Goal: Task Accomplishment & Management: Complete application form

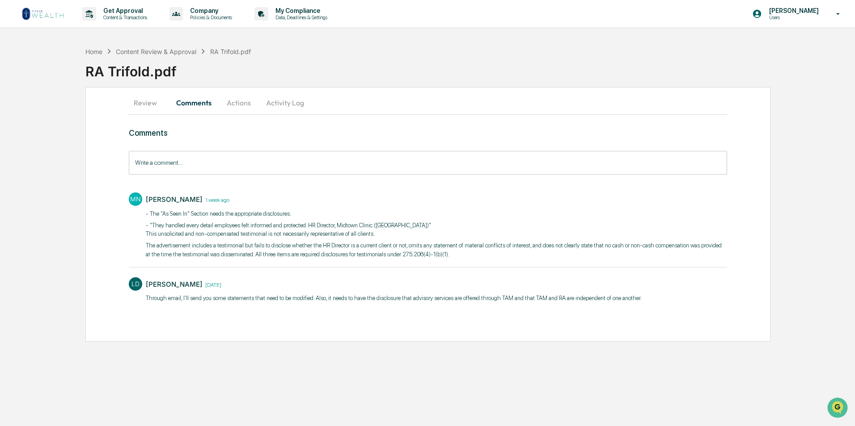
click at [47, 19] on img at bounding box center [42, 14] width 43 height 14
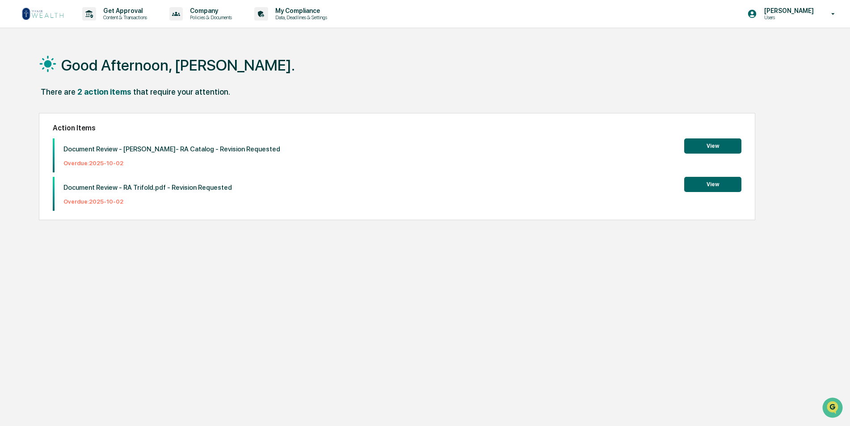
click at [52, 13] on img at bounding box center [42, 14] width 43 height 14
click at [147, 13] on p "Get Approval" at bounding box center [123, 10] width 55 height 7
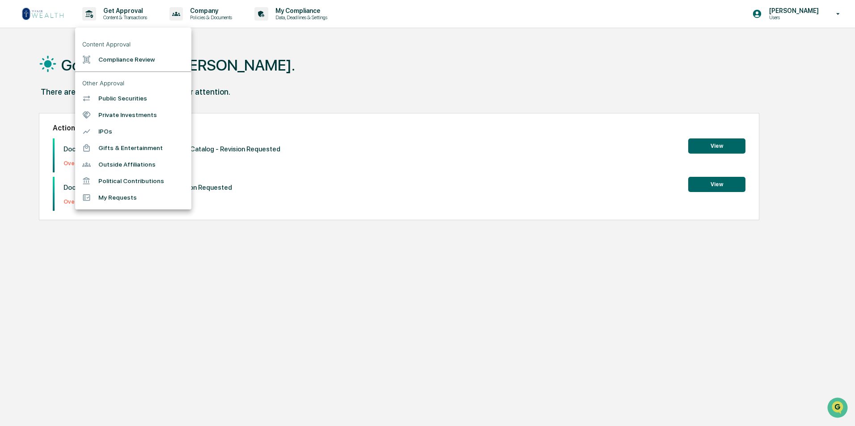
click at [147, 58] on li "Compliance Review" at bounding box center [133, 59] width 116 height 17
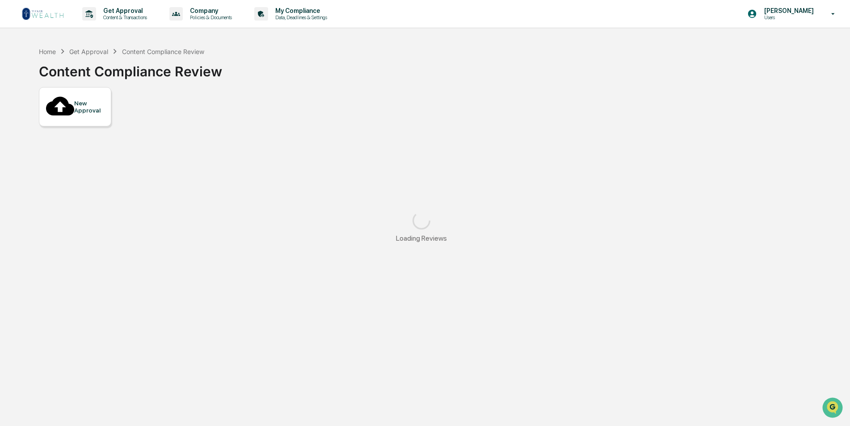
click at [65, 111] on div "New Approval Loading Reviews" at bounding box center [421, 169] width 765 height 164
click at [65, 106] on div "New Approval" at bounding box center [75, 106] width 72 height 39
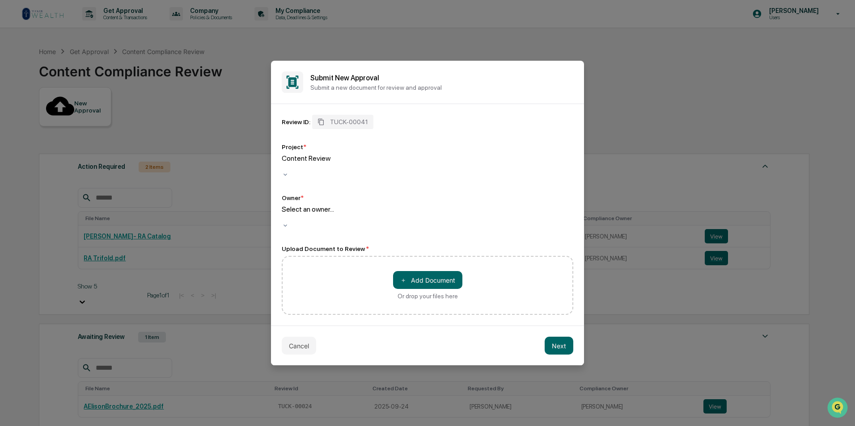
click at [361, 216] on div at bounding box center [427, 218] width 291 height 8
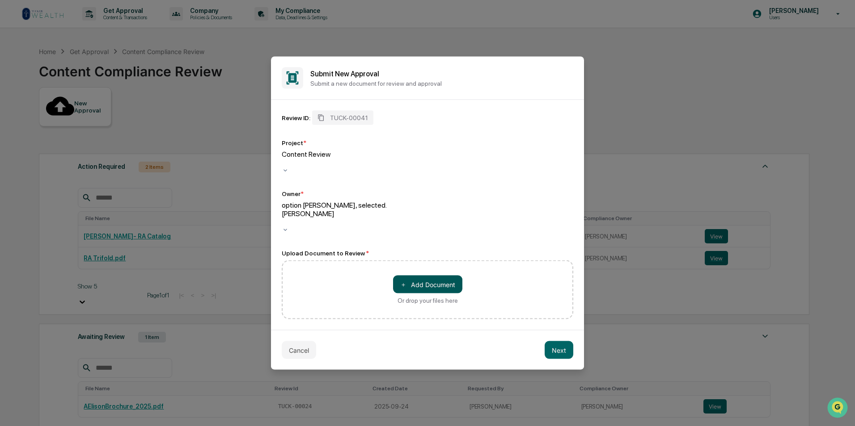
click at [429, 276] on button "＋ Add Document" at bounding box center [427, 285] width 69 height 18
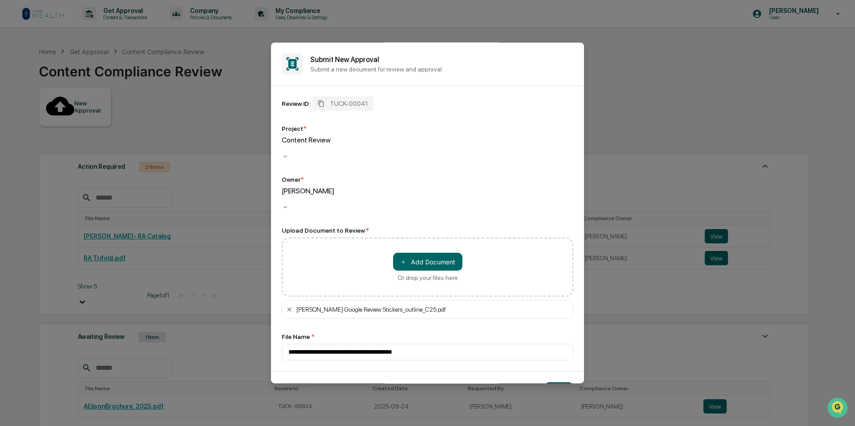
click at [551, 383] on button "Next" at bounding box center [558, 392] width 29 height 18
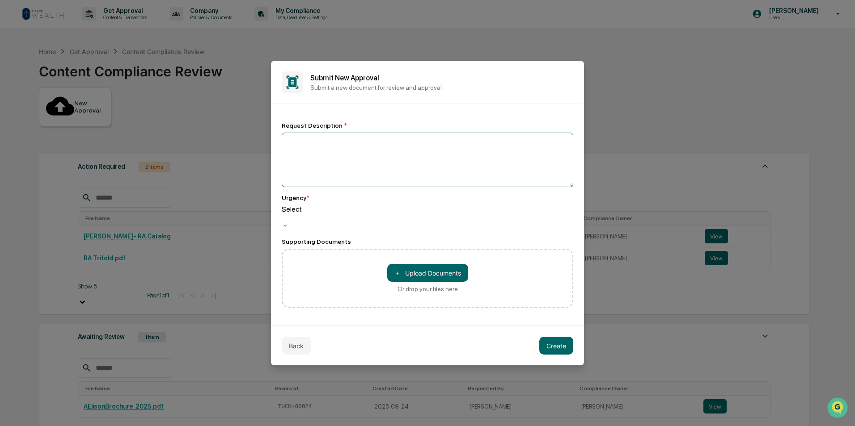
click at [332, 162] on textarea at bounding box center [427, 160] width 291 height 55
click at [388, 145] on textarea "**********" at bounding box center [427, 160] width 291 height 55
click at [451, 143] on textarea "**********" at bounding box center [427, 160] width 291 height 55
type textarea "**********"
click at [417, 217] on div at bounding box center [427, 218] width 291 height 8
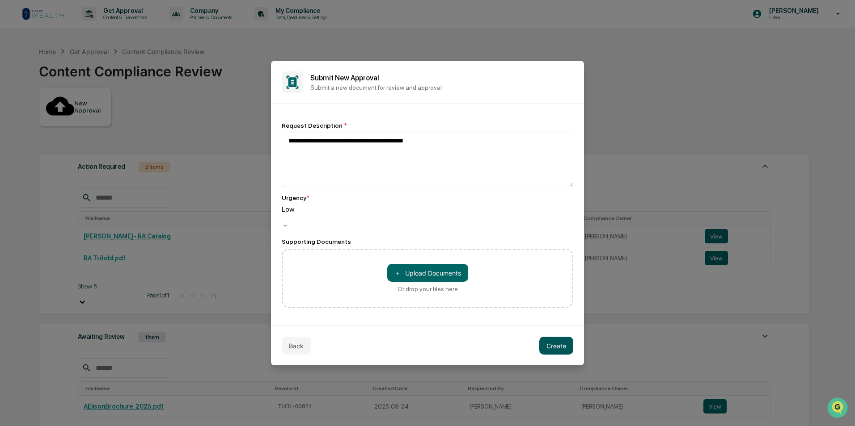
click at [546, 341] on button "Create" at bounding box center [556, 346] width 34 height 18
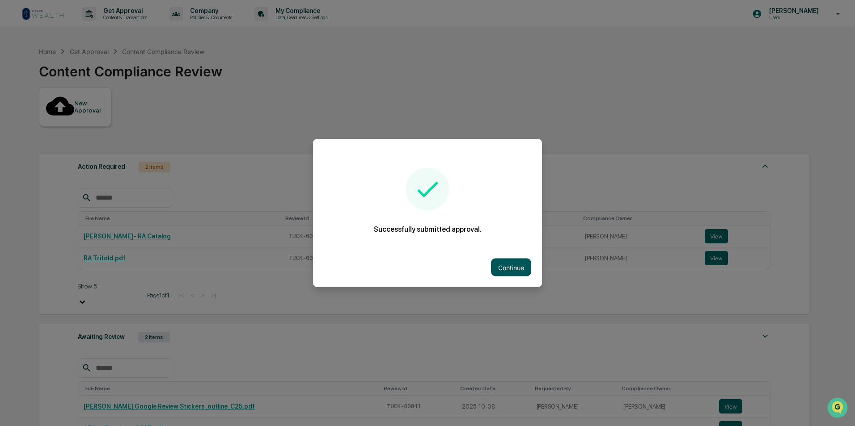
click at [493, 262] on button "Continue" at bounding box center [511, 268] width 40 height 18
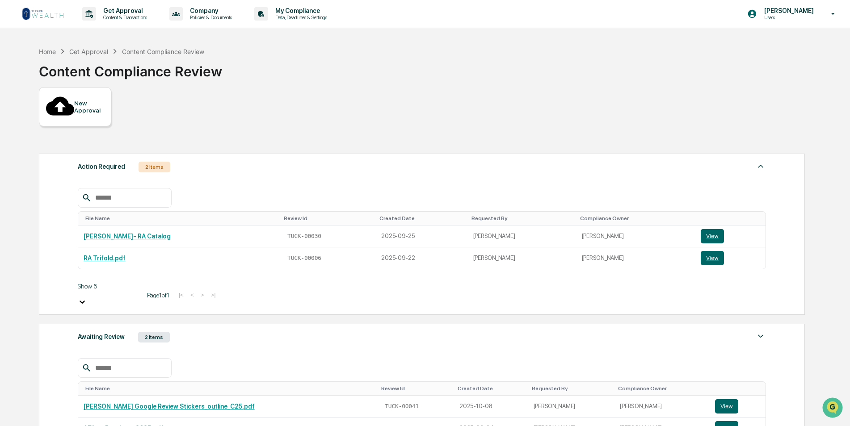
click at [52, 16] on img at bounding box center [42, 14] width 43 height 14
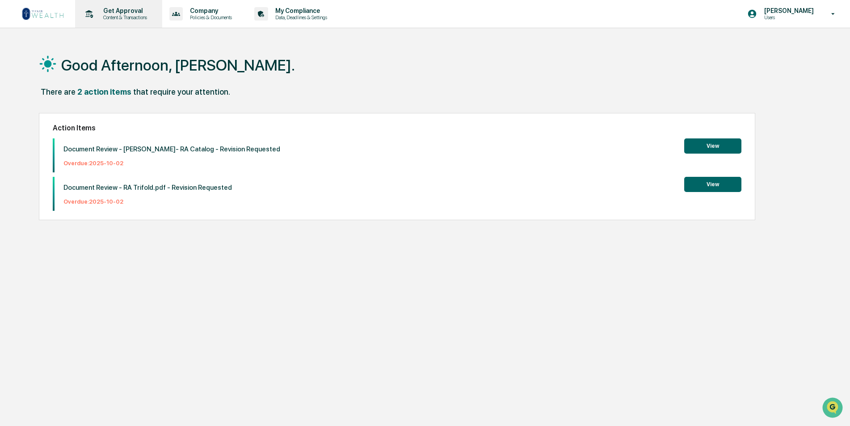
click at [111, 10] on p "Get Approval" at bounding box center [123, 10] width 55 height 7
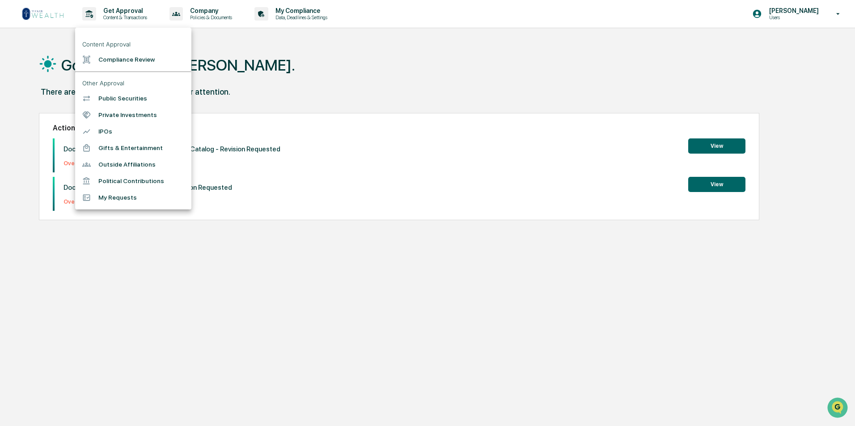
click at [150, 64] on li "Compliance Review" at bounding box center [133, 59] width 116 height 17
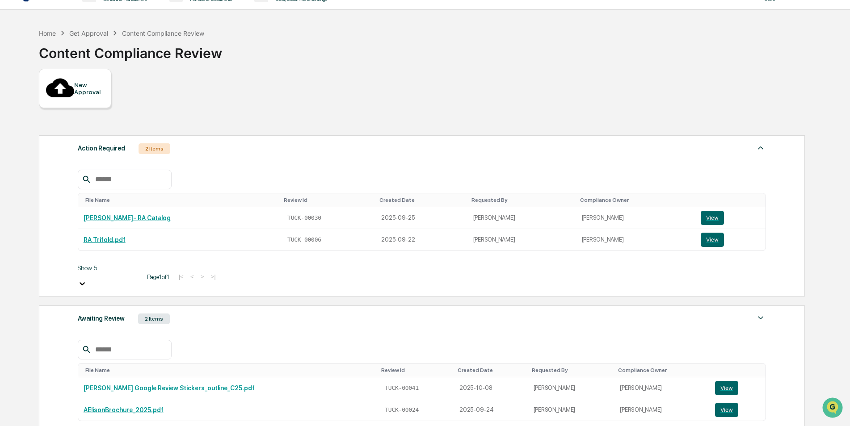
scroll to position [58, 0]
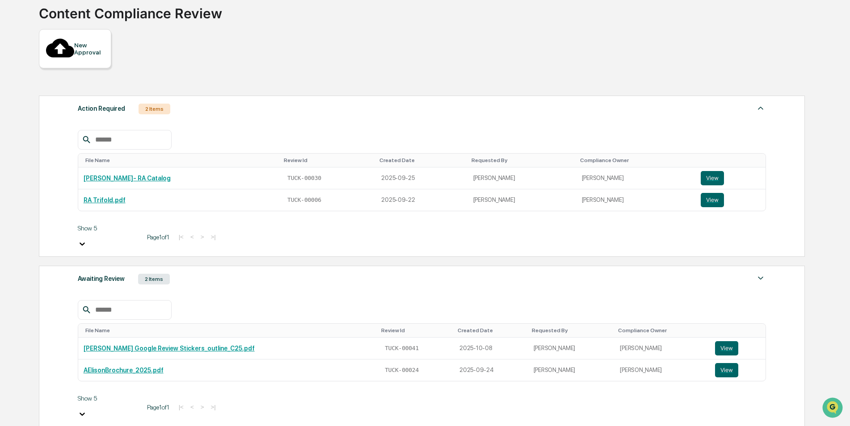
click at [190, 273] on div "Awaiting Review 2 Items" at bounding box center [422, 279] width 689 height 13
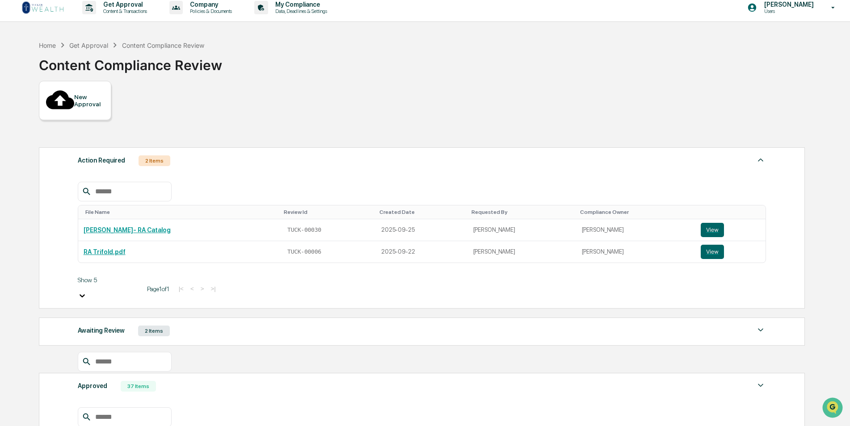
scroll to position [0, 0]
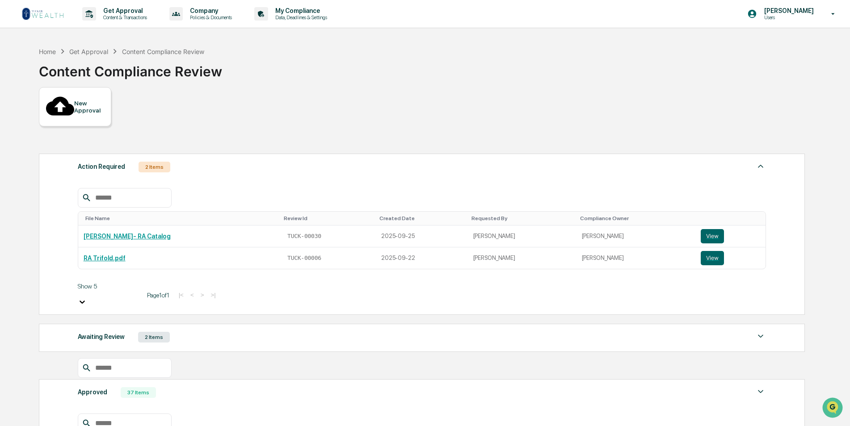
click at [38, 17] on img at bounding box center [42, 14] width 43 height 14
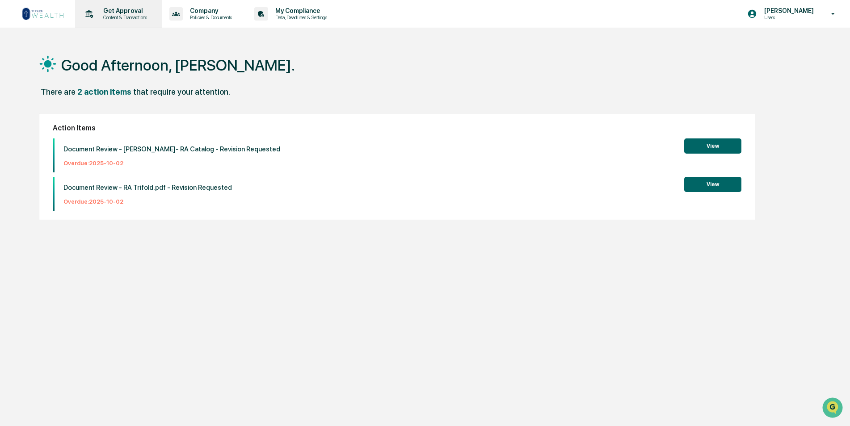
click at [109, 17] on p "Content & Transactions" at bounding box center [123, 17] width 55 height 6
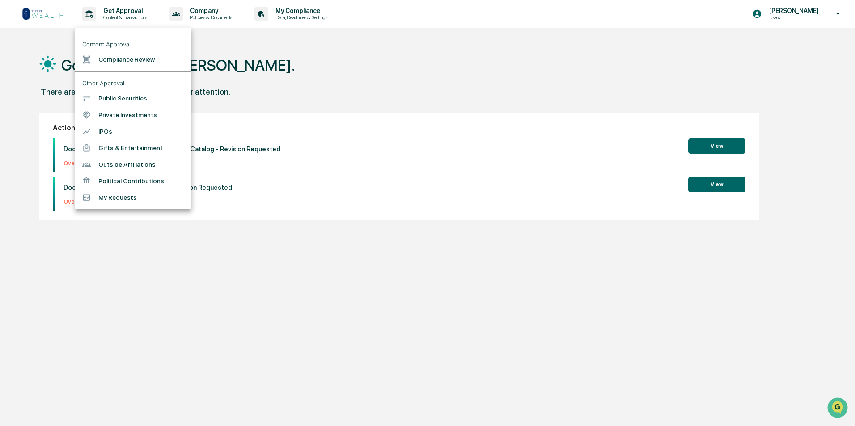
click at [129, 58] on li "Compliance Review" at bounding box center [133, 59] width 116 height 17
